Goal: Check status: Check status

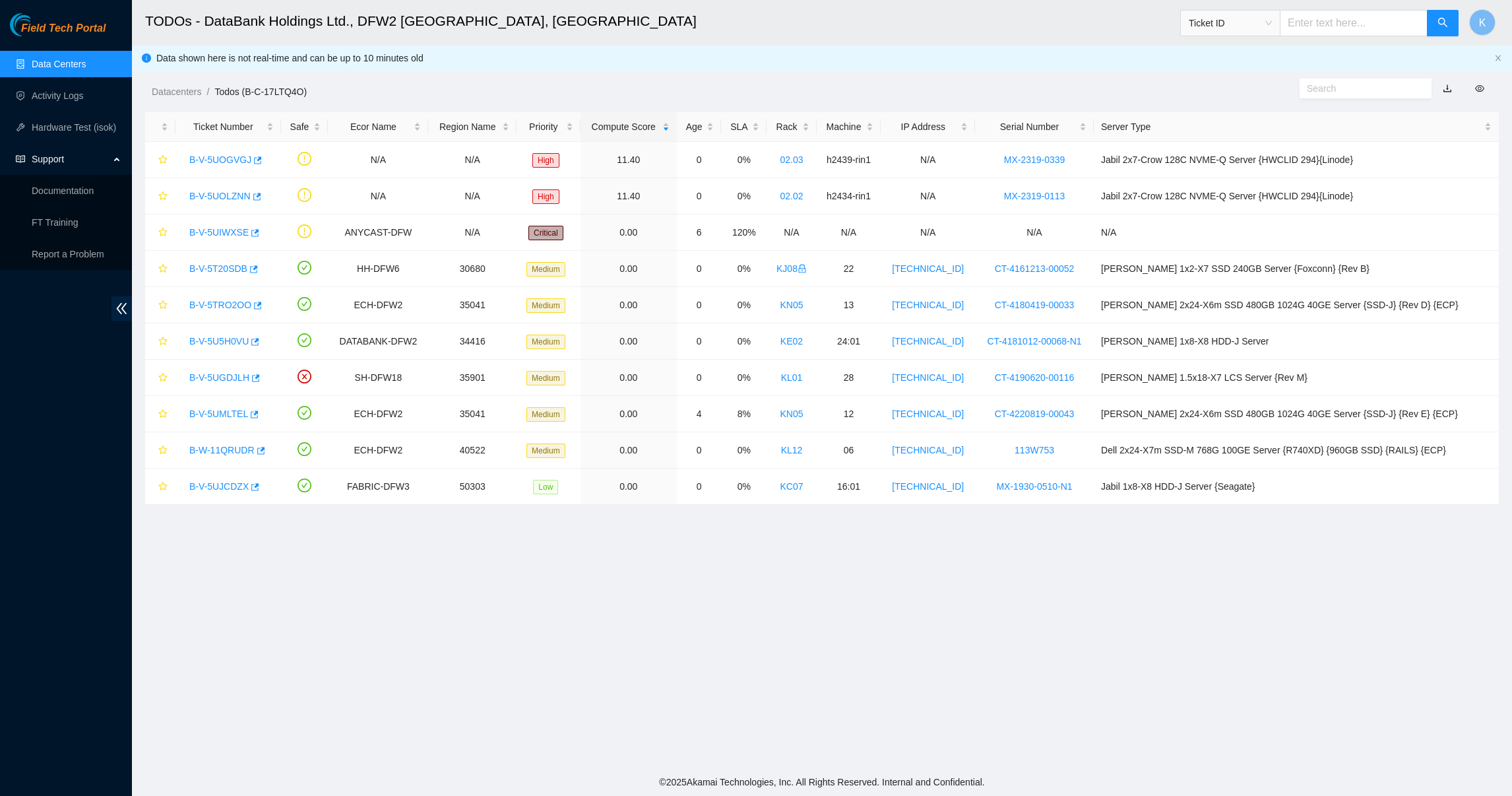
click at [60, 59] on link "Data Centers" at bounding box center [59, 64] width 54 height 11
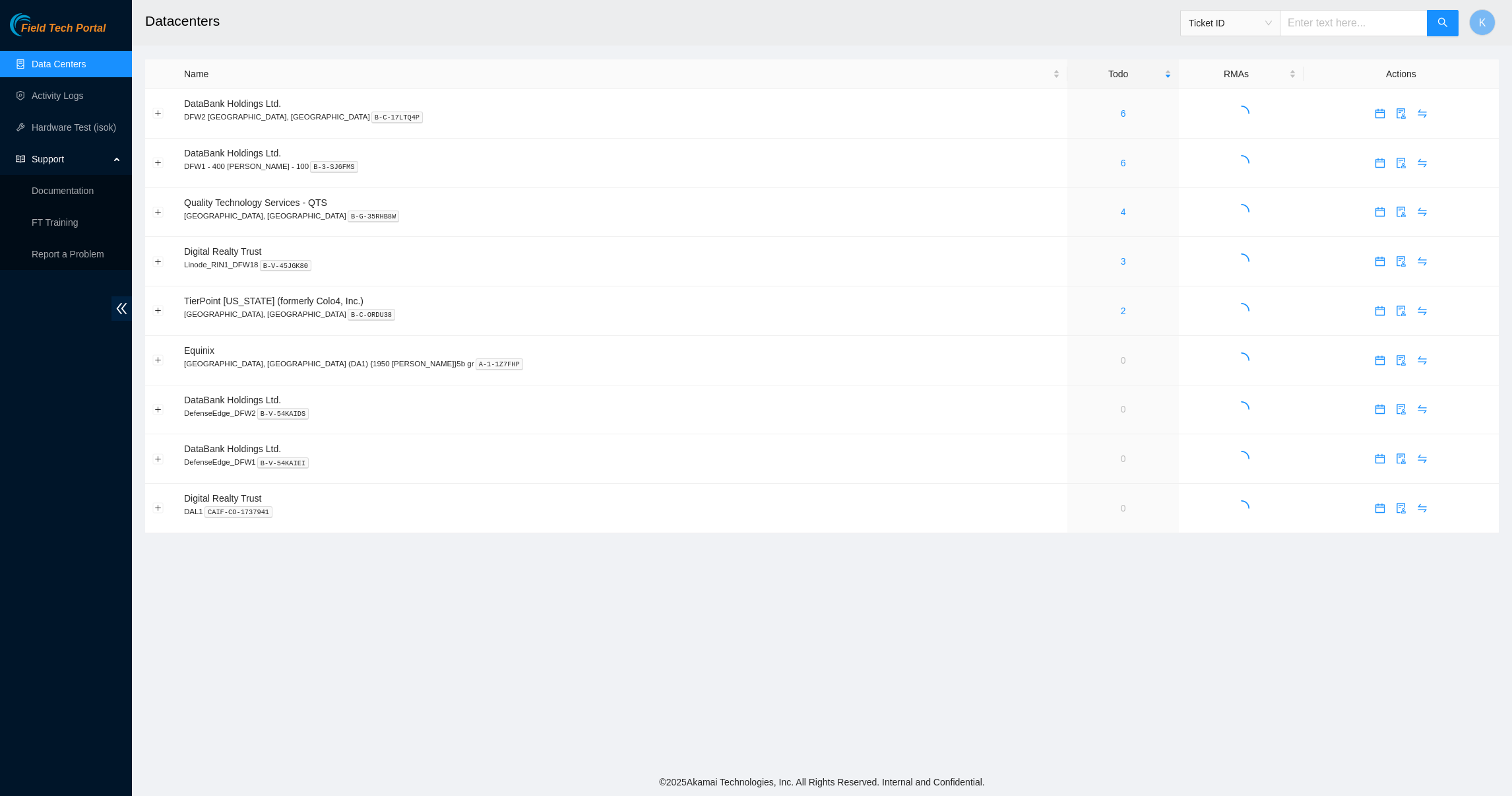
click at [1337, 19] on input "text" at bounding box center [1354, 23] width 148 height 27
paste input "B-V-5UOLZNN"
type input "B-V-5UOLZNN"
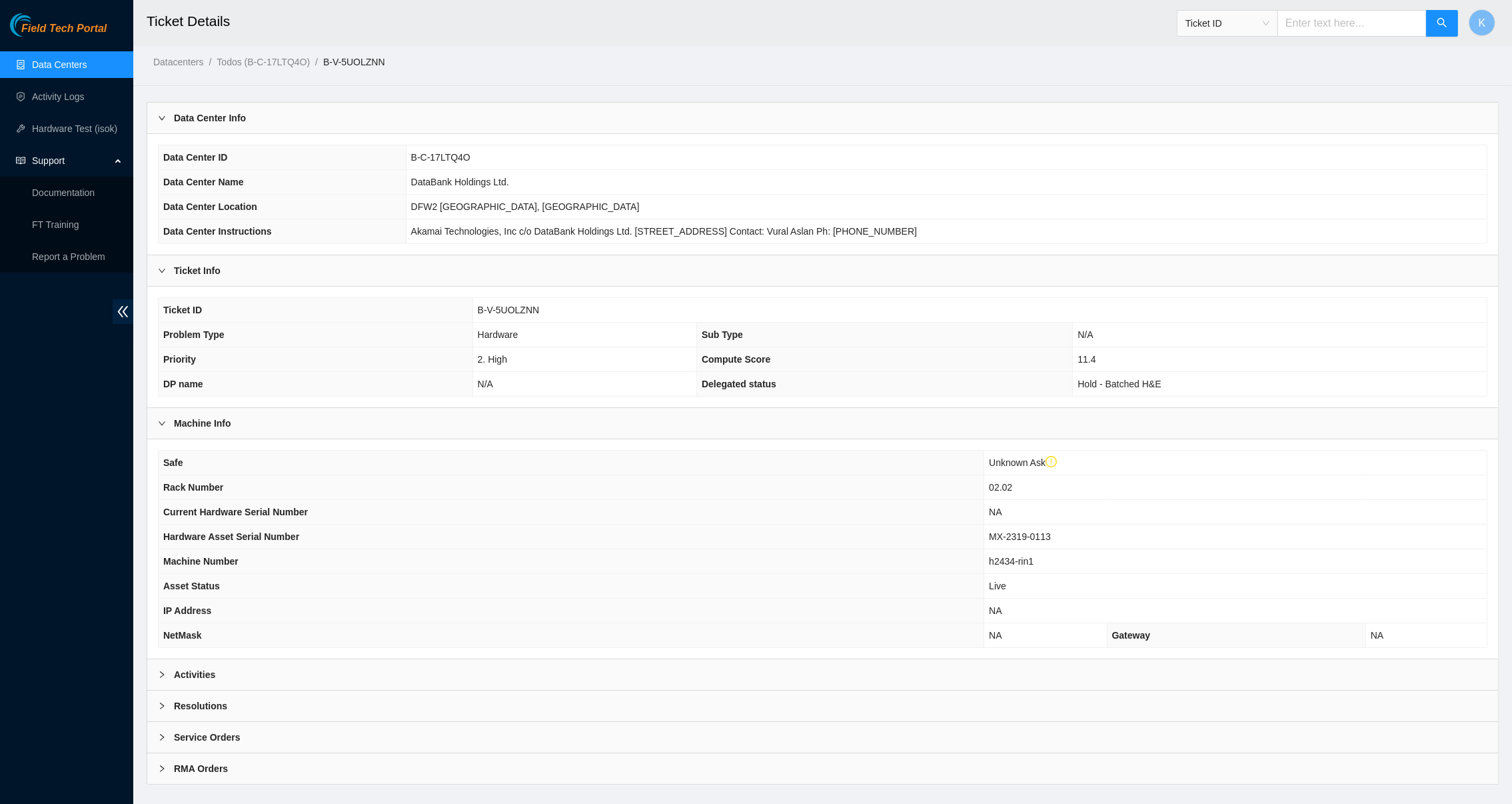
scroll to position [57, 0]
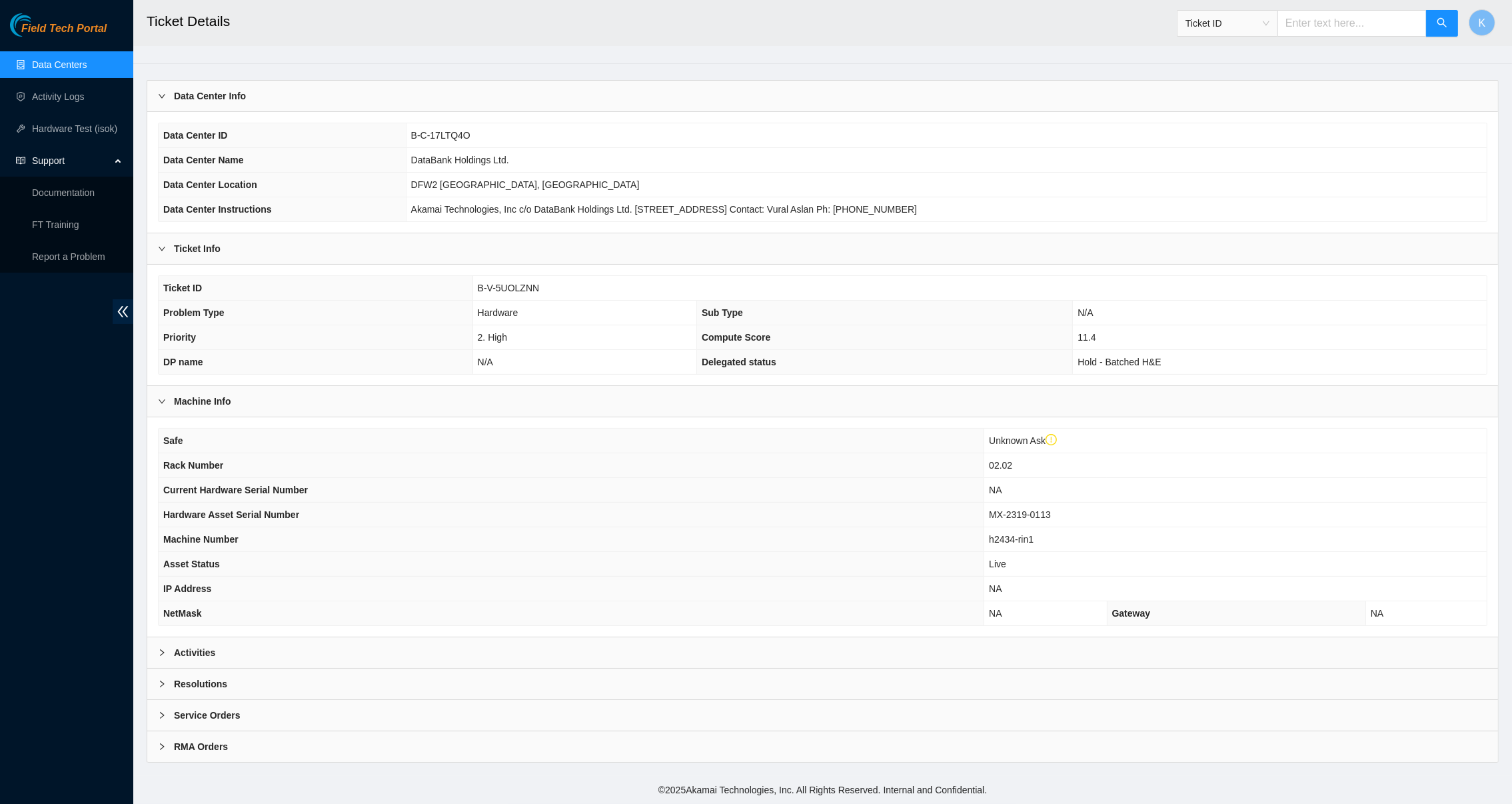
click at [163, 653] on icon "right" at bounding box center [162, 652] width 8 height 8
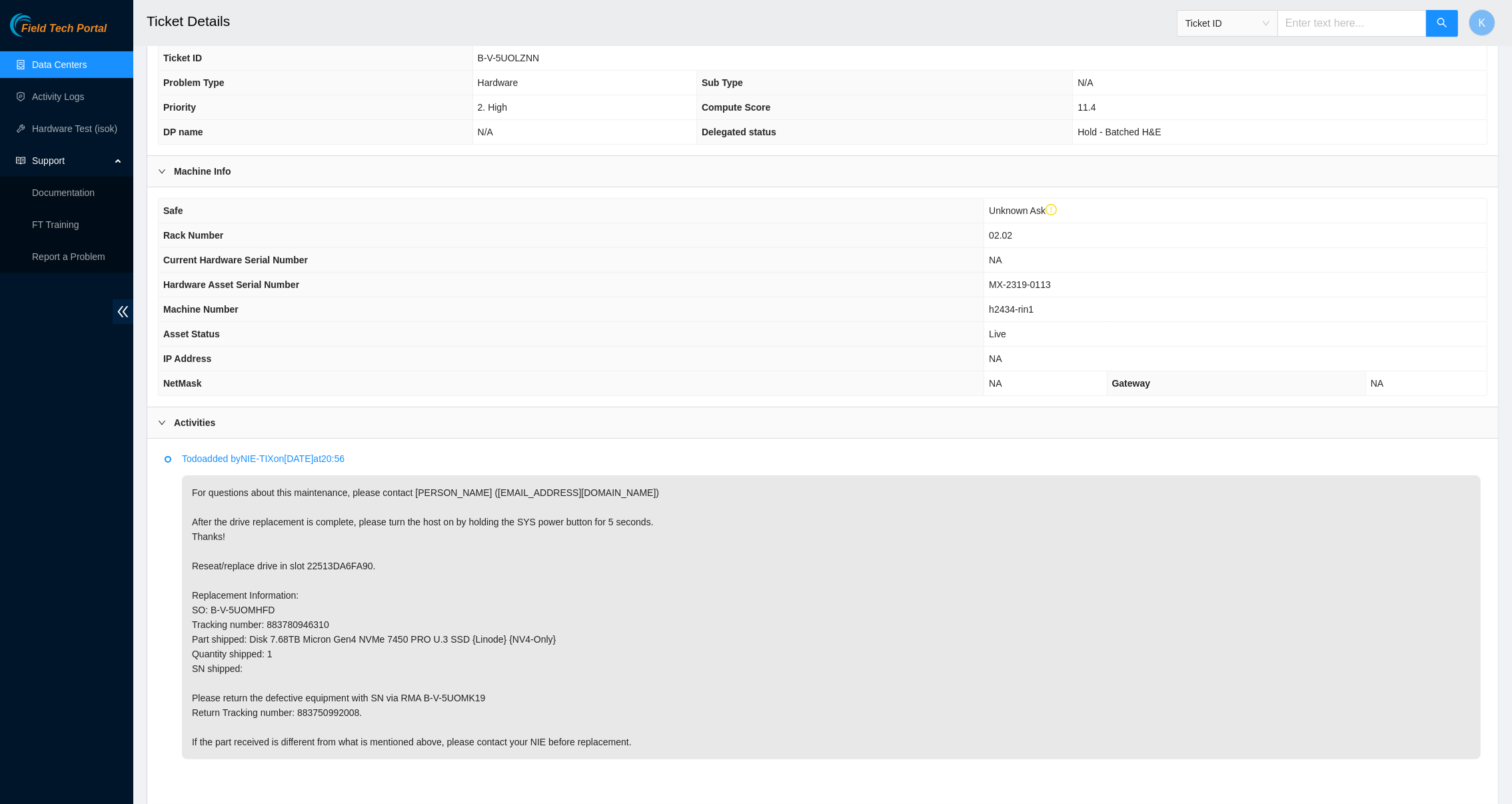
scroll to position [422, 0]
